Goal: Information Seeking & Learning: Learn about a topic

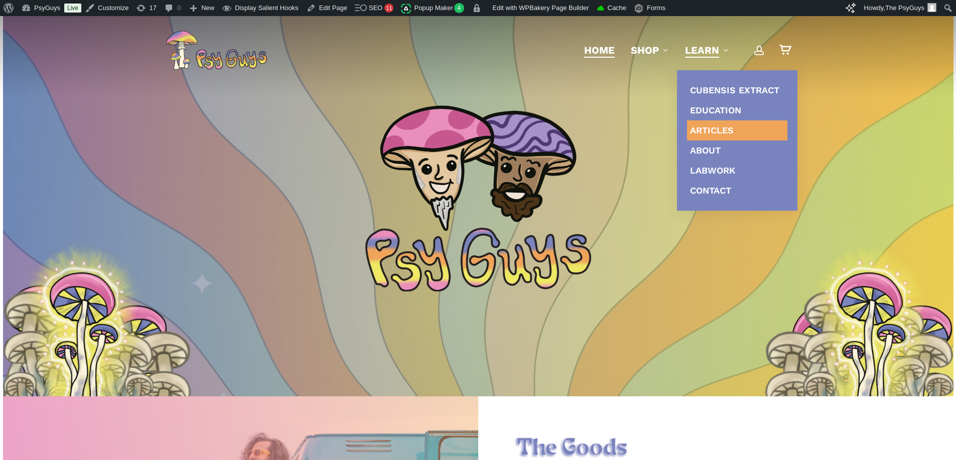
click at [703, 123] on link "Articles" at bounding box center [737, 130] width 100 height 20
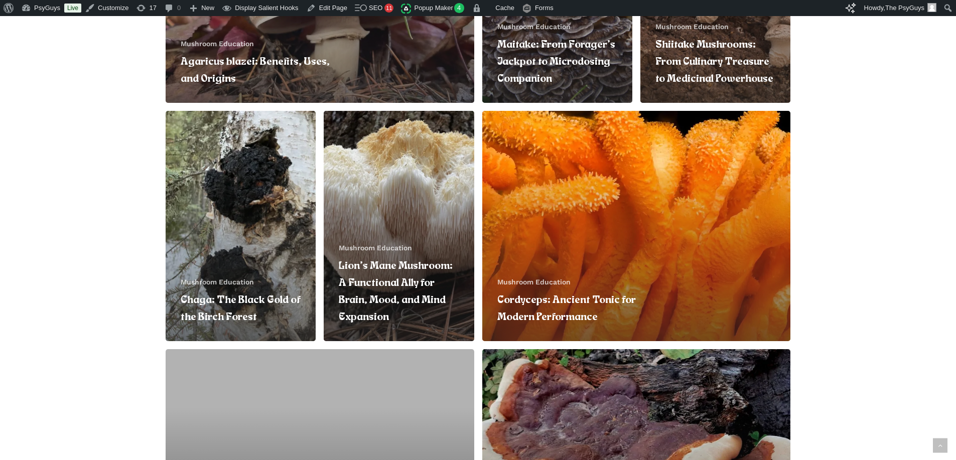
scroll to position [351, 0]
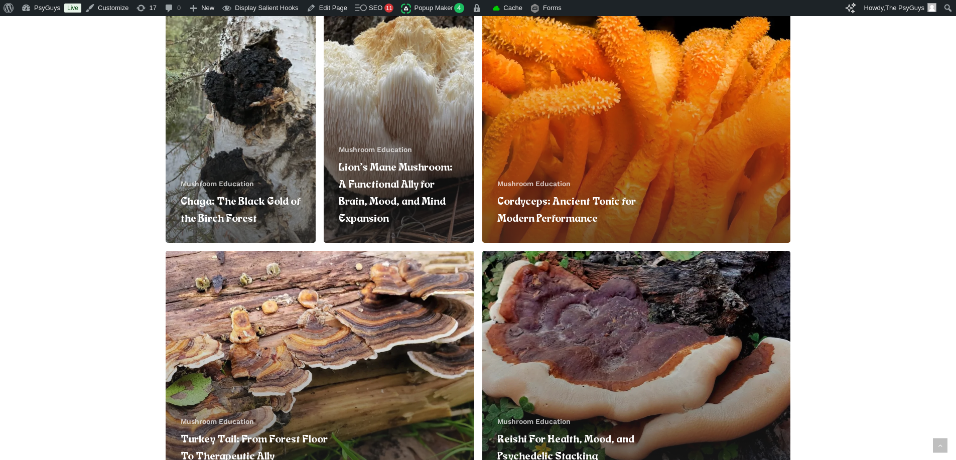
click at [396, 126] on link "Lion’s Mane Mushroom: A Functional Ally for Brain, Mood, and Mind Expansion" at bounding box center [399, 128] width 150 height 230
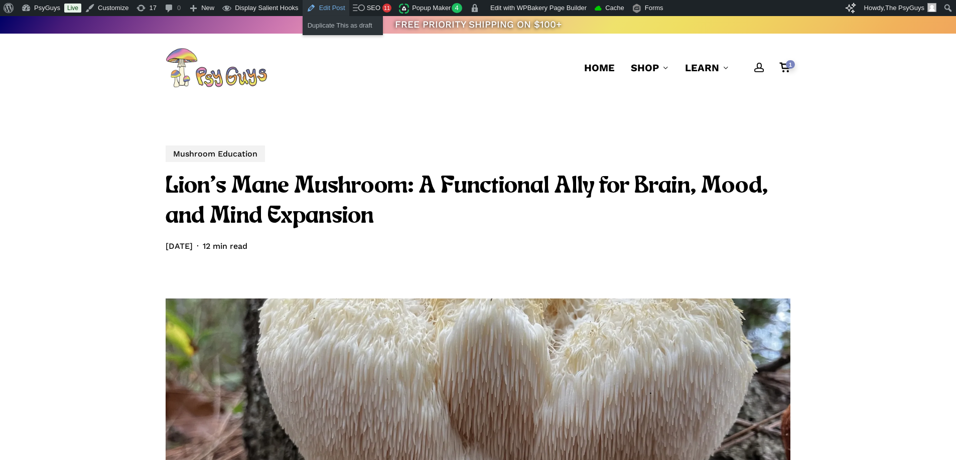
click at [323, 7] on link "Edit Post" at bounding box center [326, 8] width 47 height 16
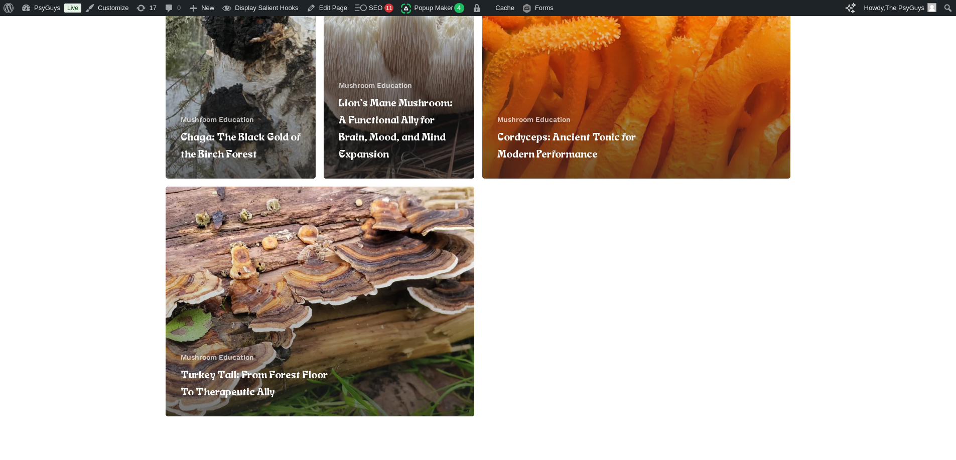
scroll to position [350, 0]
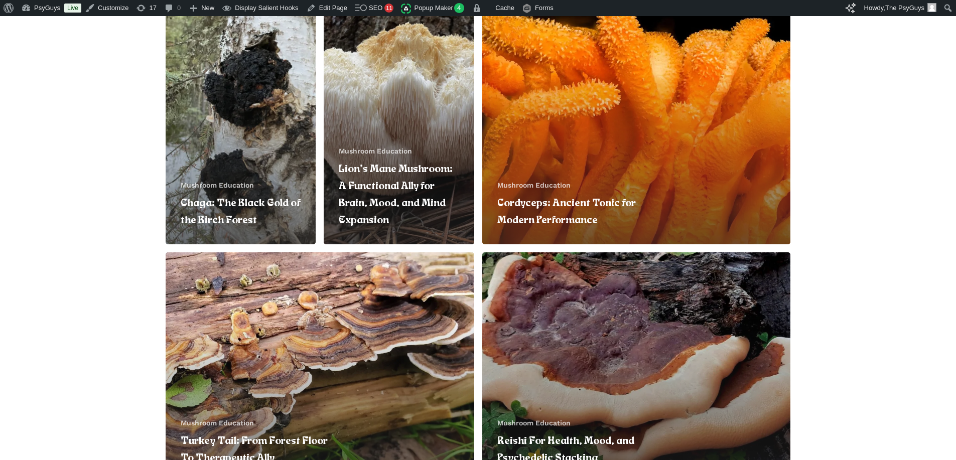
click at [573, 325] on link "Reishi For Health, Mood, and Psychedelic Stacking" at bounding box center [636, 367] width 309 height 230
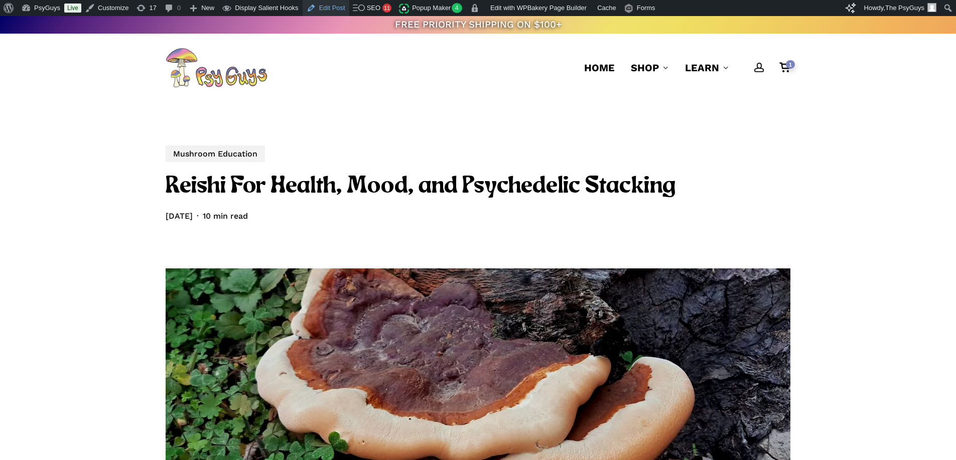
click at [324, 8] on link "Edit Post" at bounding box center [326, 8] width 47 height 16
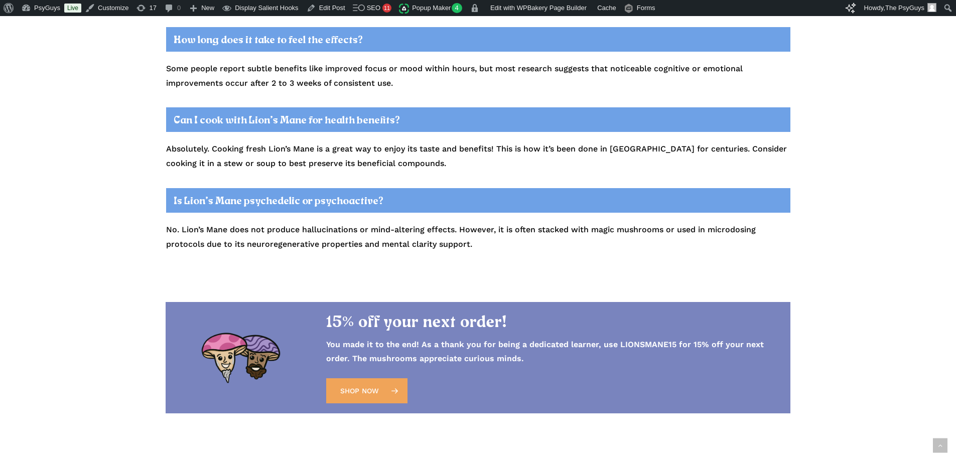
scroll to position [3362, 0]
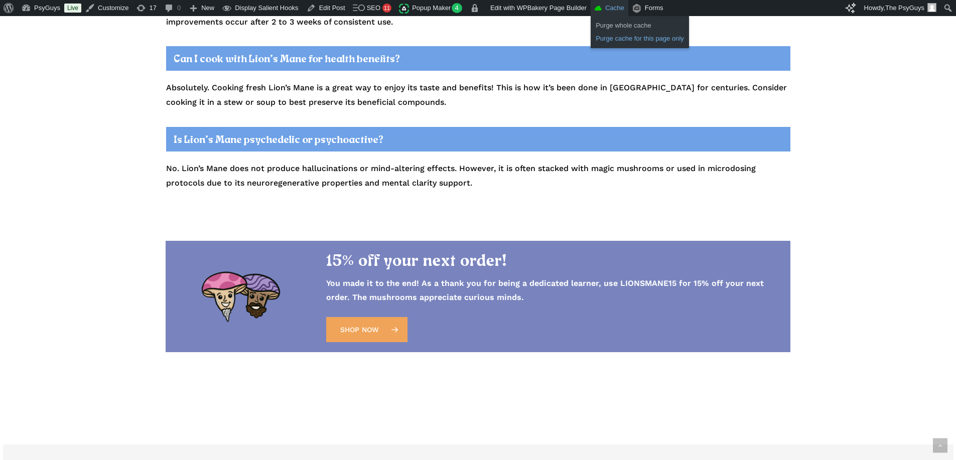
click at [604, 36] on link "Purge cache for this page only" at bounding box center [640, 38] width 98 height 13
